Goal: Information Seeking & Learning: Learn about a topic

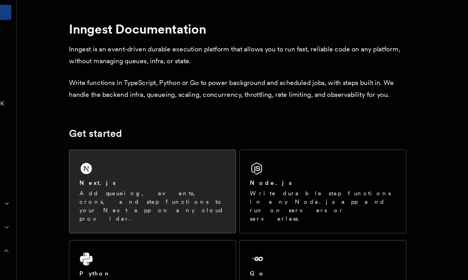
click at [146, 132] on div "Next.js Add queueing, events, crons, and step functions to your Next app on any…" at bounding box center [160, 146] width 111 height 56
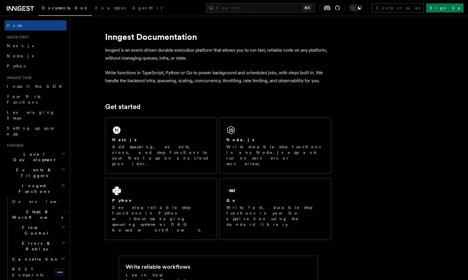
click at [20, 5] on link at bounding box center [20, 8] width 27 height 8
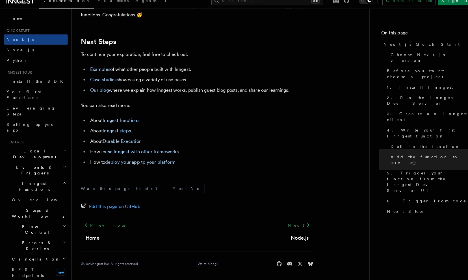
scroll to position [3531, 0]
